Goal: Transaction & Acquisition: Purchase product/service

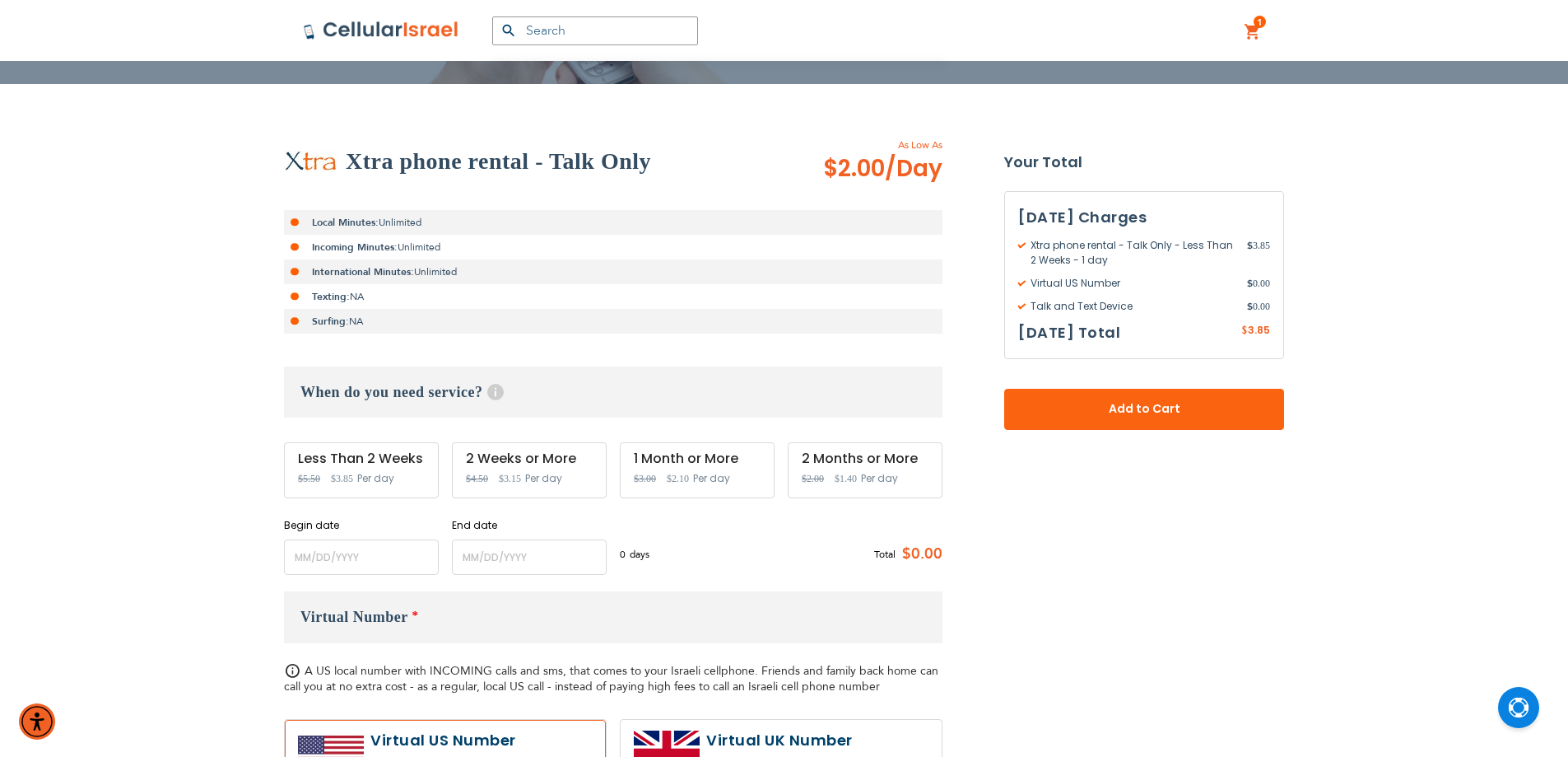
scroll to position [275, 0]
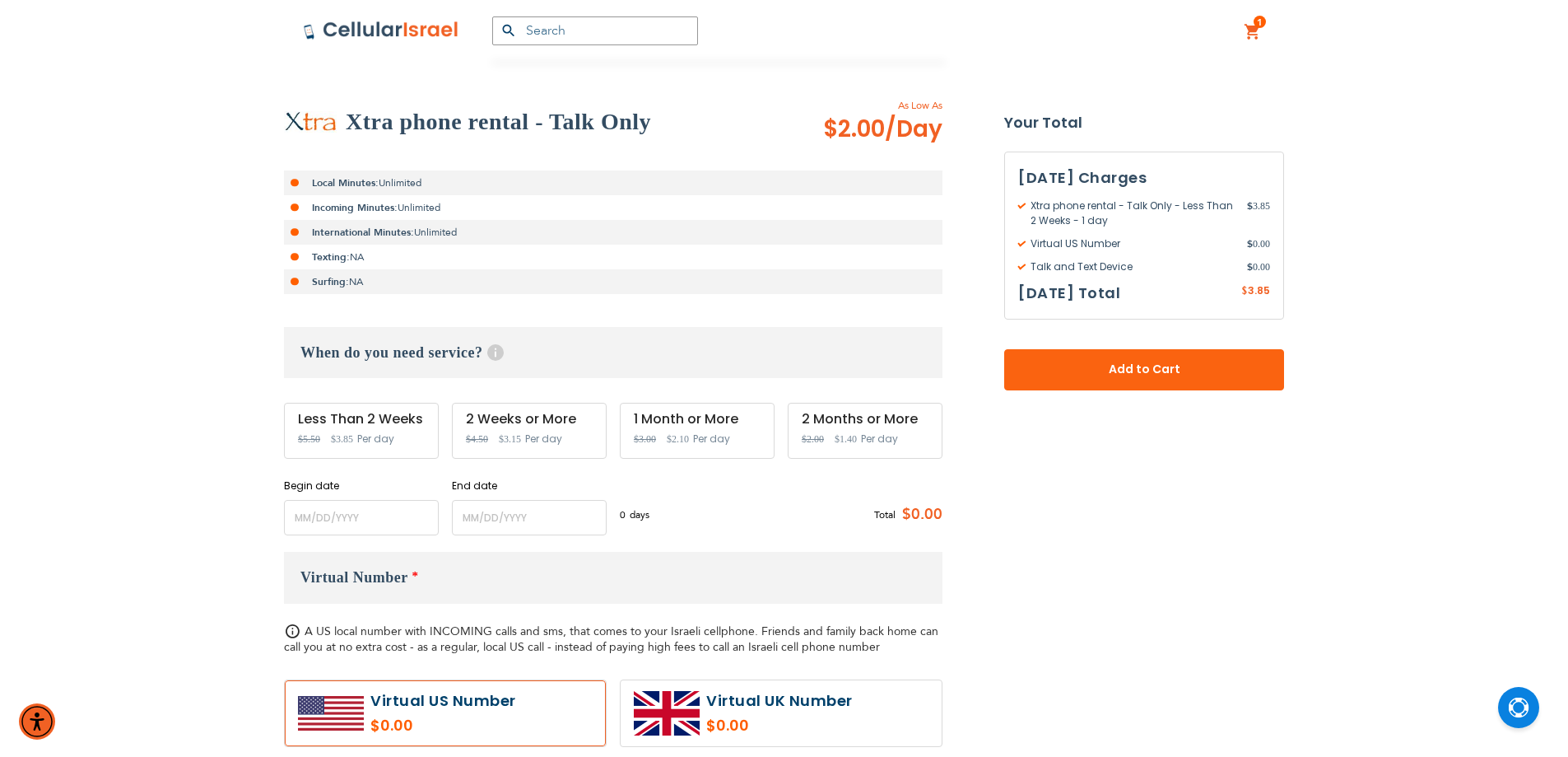
click at [408, 504] on input "name" at bounding box center [361, 516] width 155 height 35
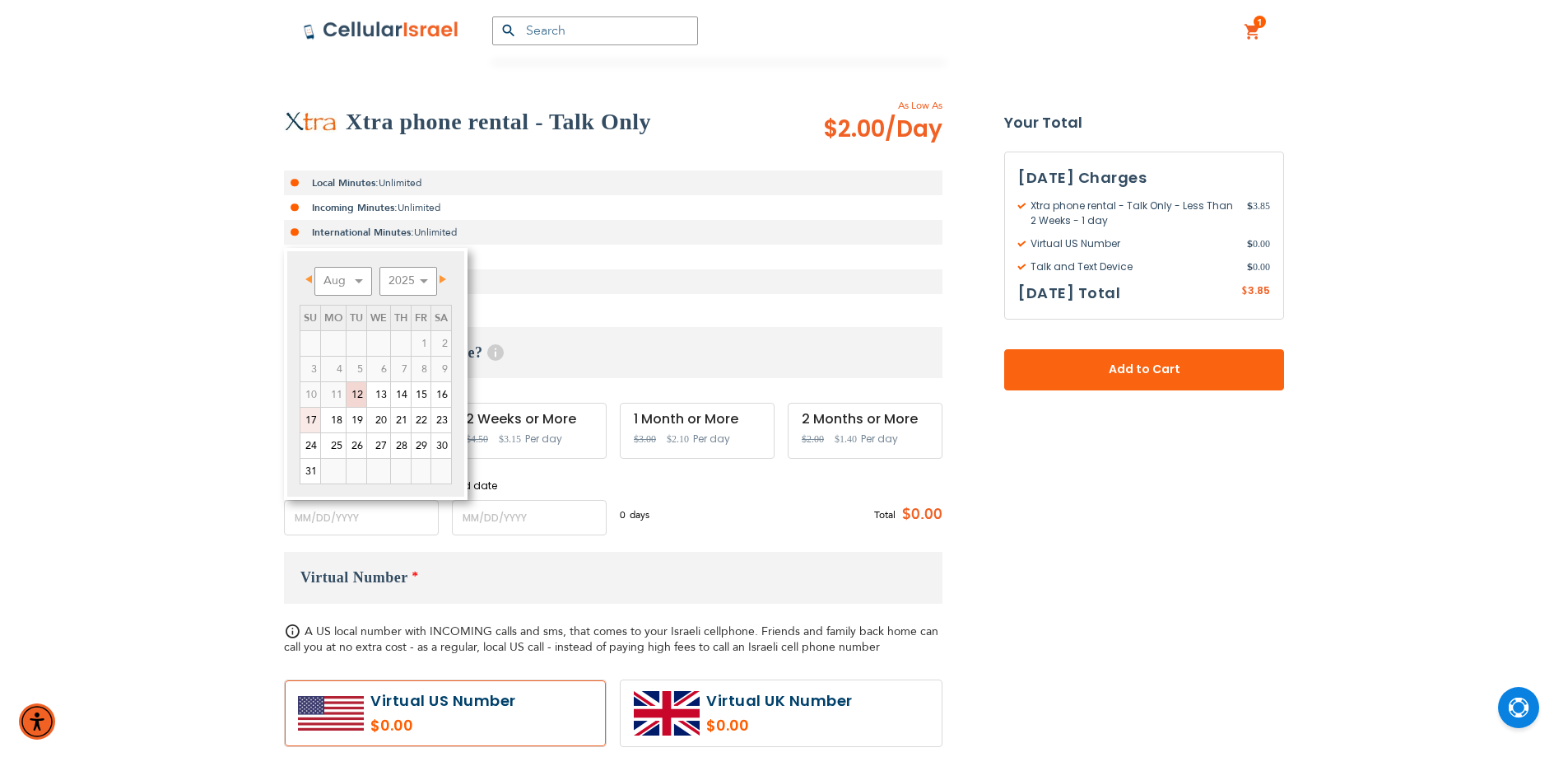
click at [312, 419] on link "17" at bounding box center [311, 419] width 20 height 25
type input "[DATE]"
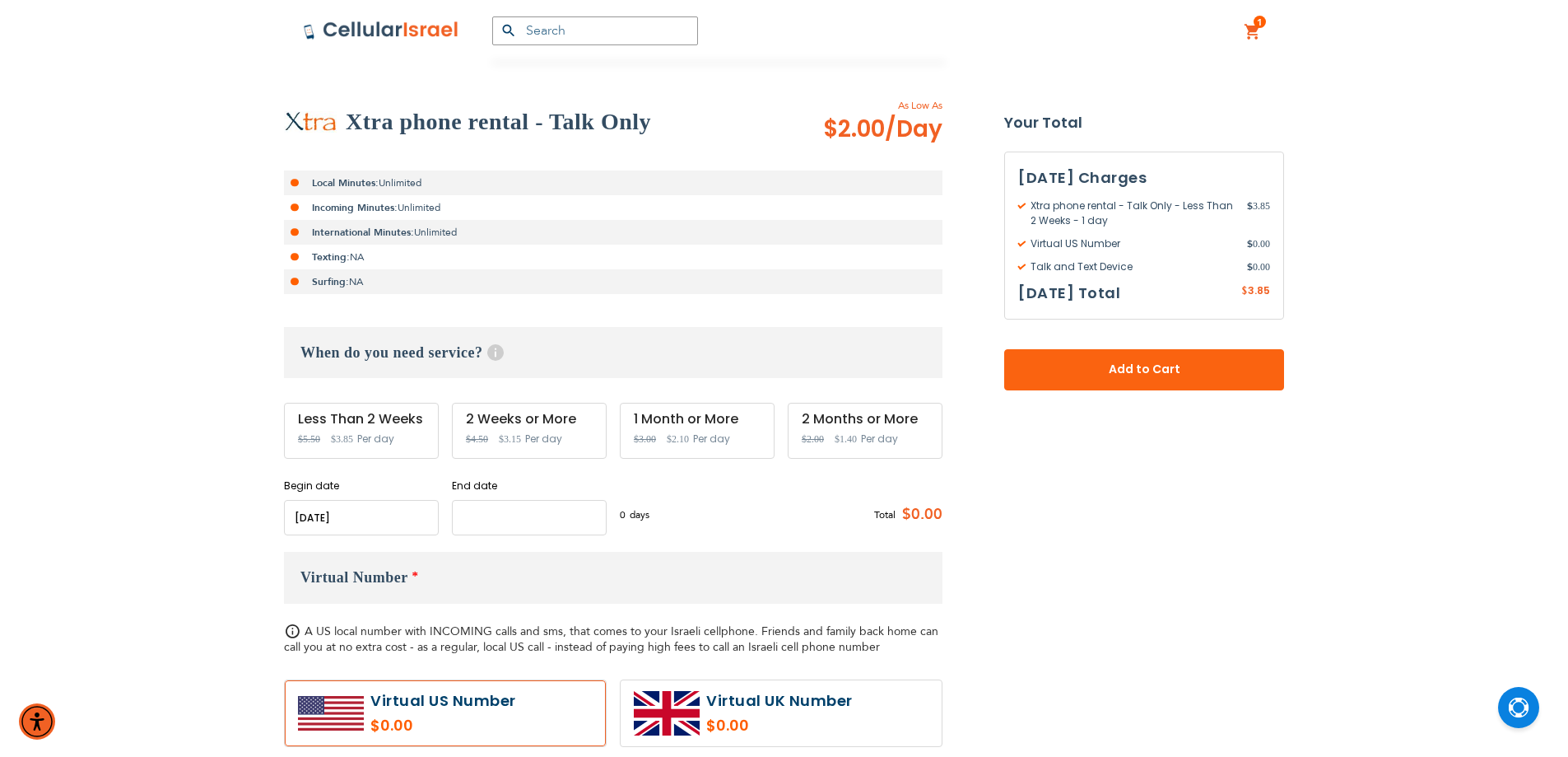
click at [482, 516] on input "name" at bounding box center [529, 516] width 155 height 35
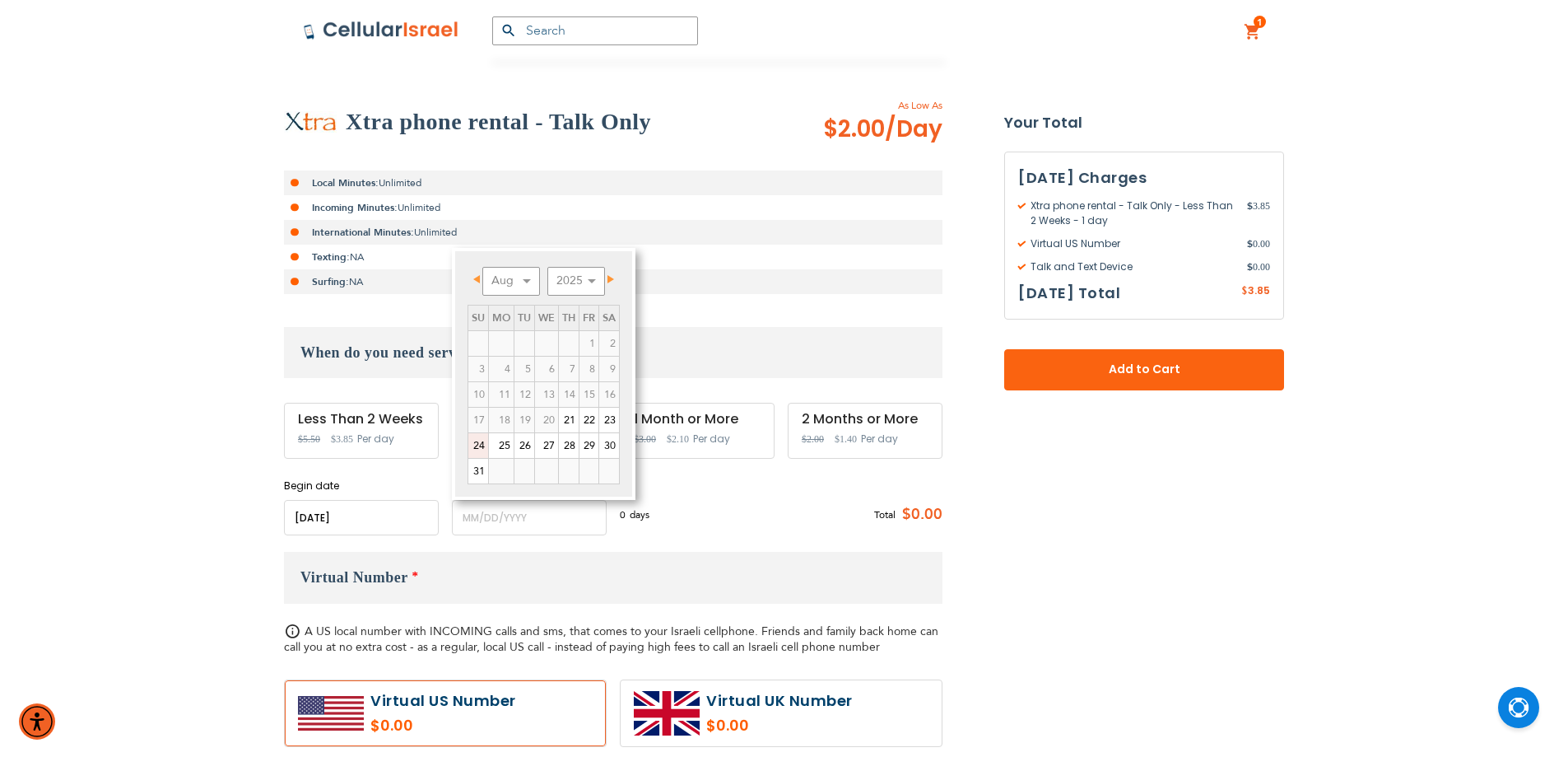
click at [480, 446] on link "24" at bounding box center [478, 445] width 20 height 25
type input "[DATE]"
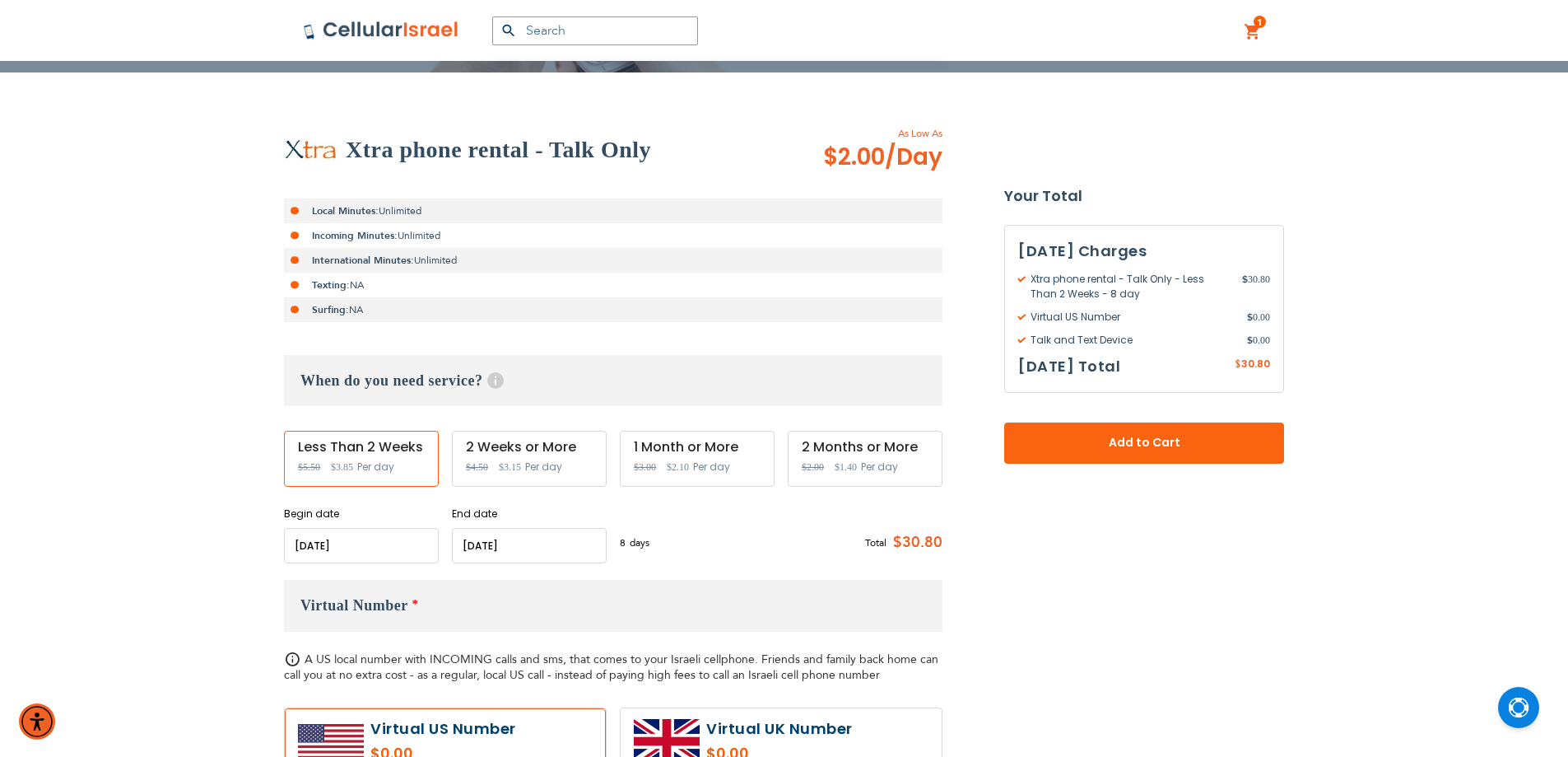
scroll to position [97, 0]
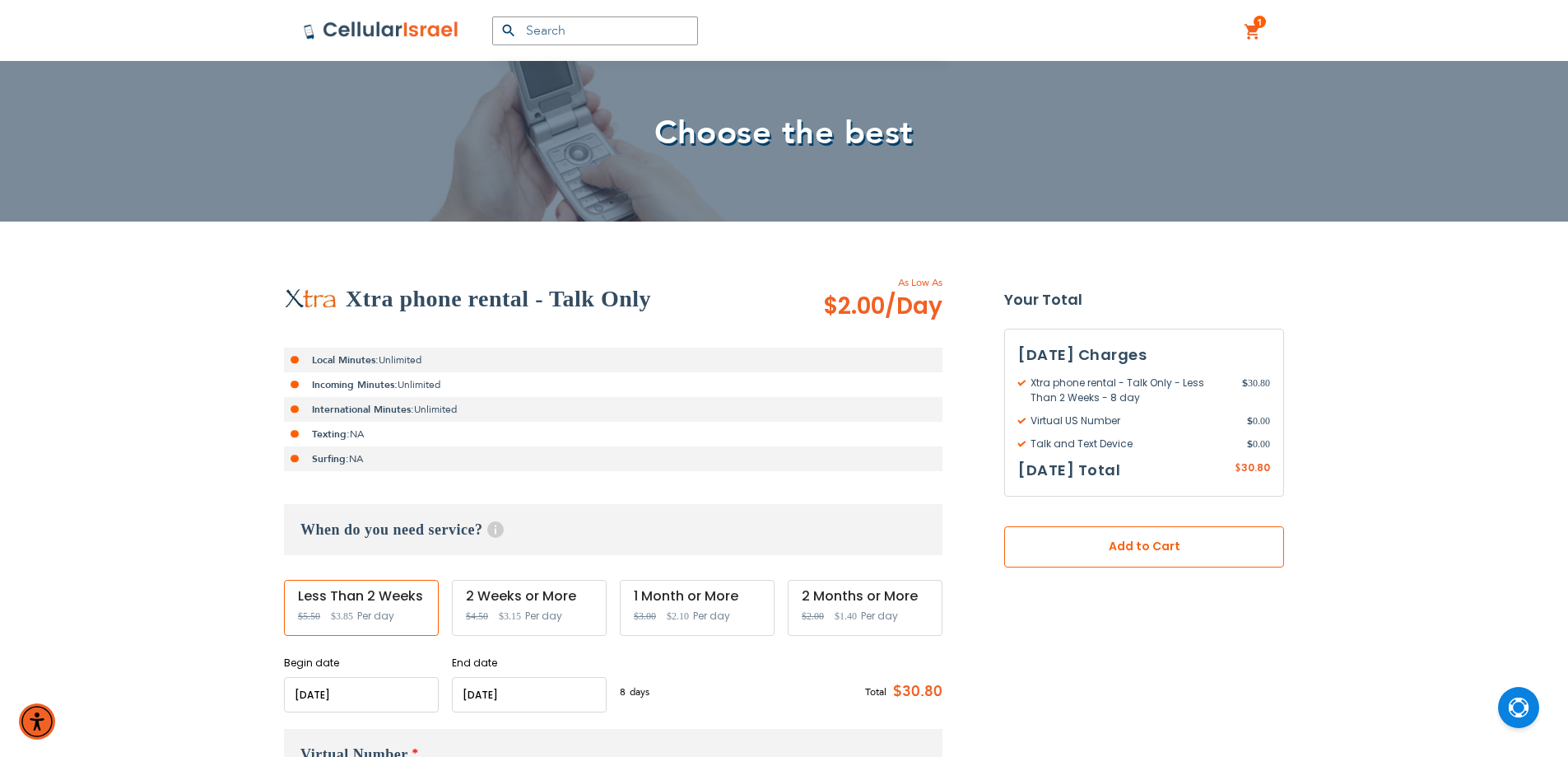
click at [1124, 549] on span "Add to Cart" at bounding box center [1144, 545] width 171 height 17
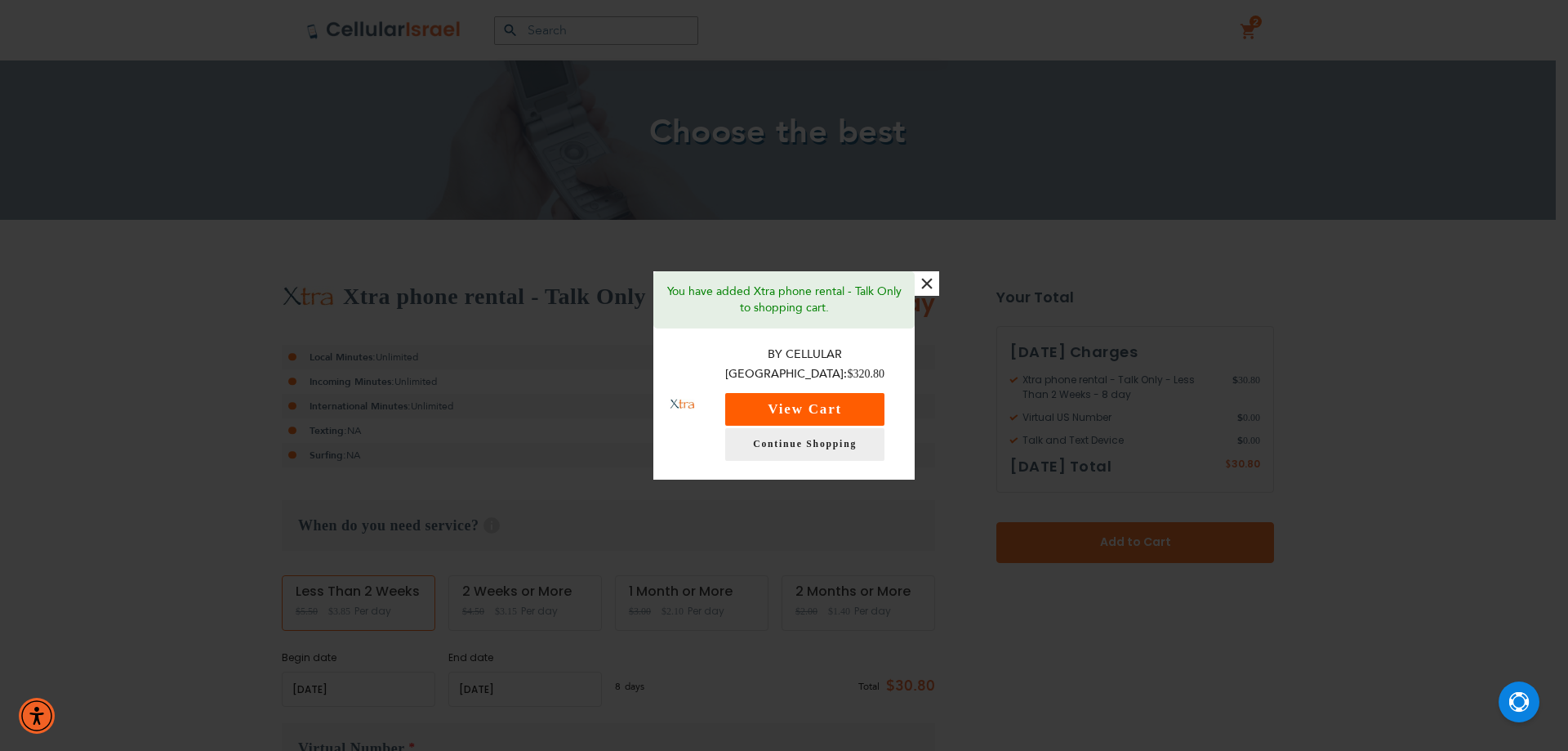
click at [816, 397] on button "View Cart" at bounding box center [804, 409] width 159 height 33
